Goal: Check status: Check status

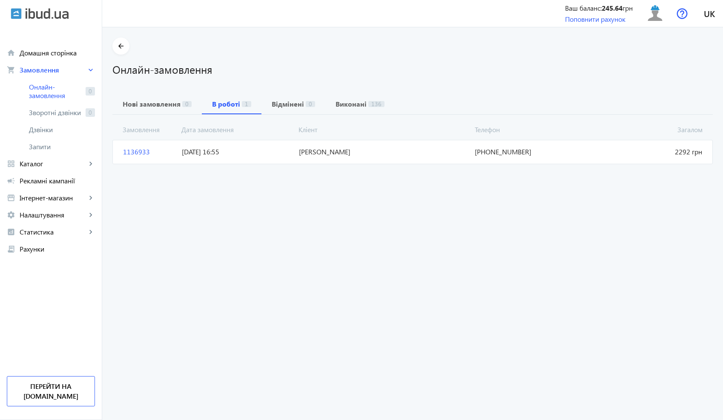
click at [258, 144] on mat-card "1136933 [PERSON_NAME] 2292 грн [DATE] 16:55 [PHONE_NUMBER]" at bounding box center [412, 152] width 601 height 24
click at [497, 157] on mat-card "1136933 [PERSON_NAME] 2292 грн [DATE] 16:55 [PHONE_NUMBER]" at bounding box center [412, 152] width 601 height 24
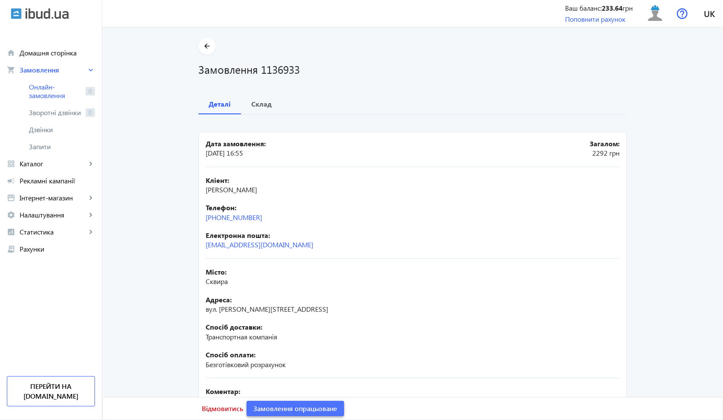
click at [326, 409] on span "Замовлення опрацьоване" at bounding box center [295, 407] width 84 height 9
click at [203, 49] on mat-icon "arrow_back" at bounding box center [207, 46] width 11 height 11
